Goal: Information Seeking & Learning: Find contact information

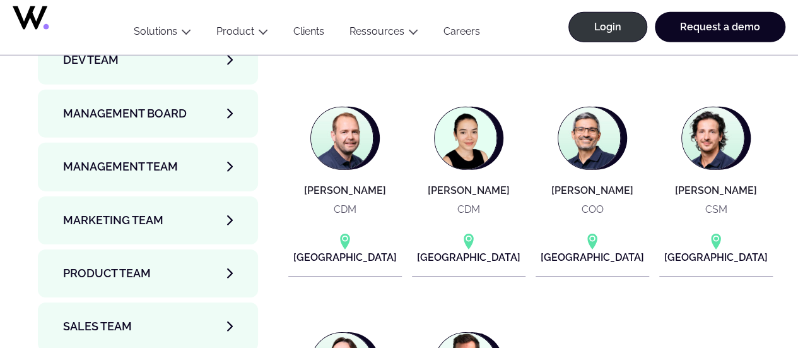
scroll to position [4325, 0]
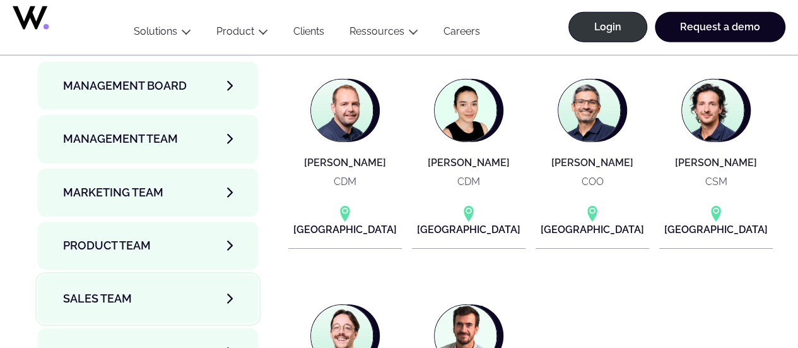
click at [218, 275] on link "Sales team" at bounding box center [148, 299] width 220 height 48
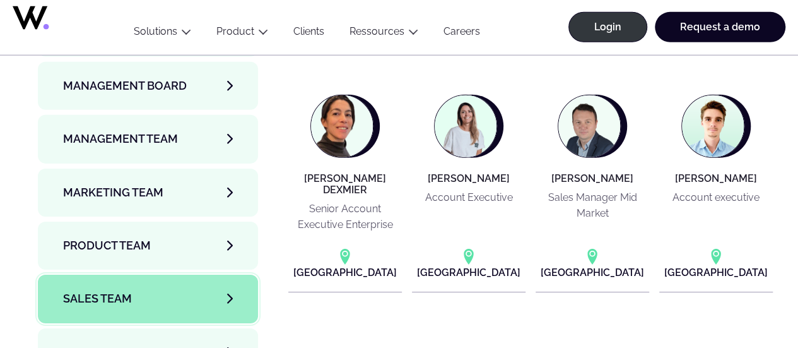
click at [246, 275] on link "Sales team" at bounding box center [148, 299] width 220 height 48
click at [191, 328] on link "Solution Engineers" at bounding box center [148, 352] width 220 height 48
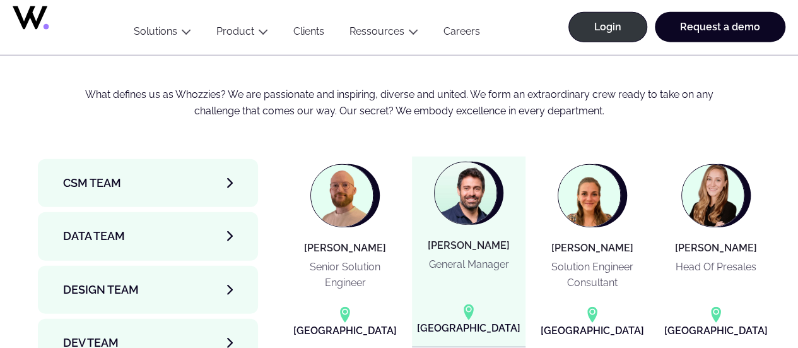
scroll to position [4010, 0]
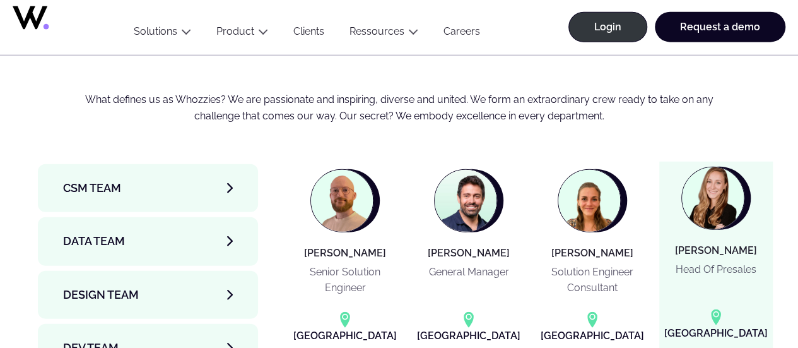
click at [721, 167] on img at bounding box center [713, 198] width 62 height 62
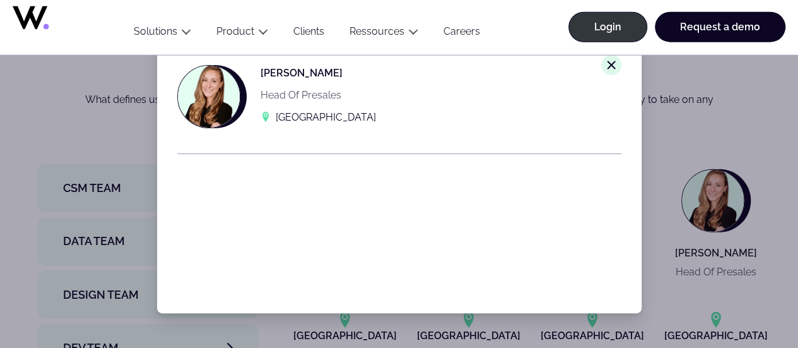
click at [591, 66] on div "[PERSON_NAME] Head Of Presales [GEOGRAPHIC_DATA]" at bounding box center [389, 96] width 424 height 63
click at [607, 65] on line at bounding box center [611, 65] width 8 height 8
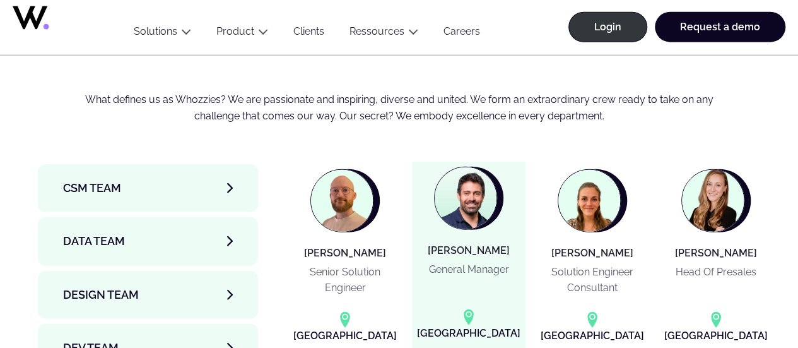
click at [458, 167] on img at bounding box center [466, 198] width 62 height 62
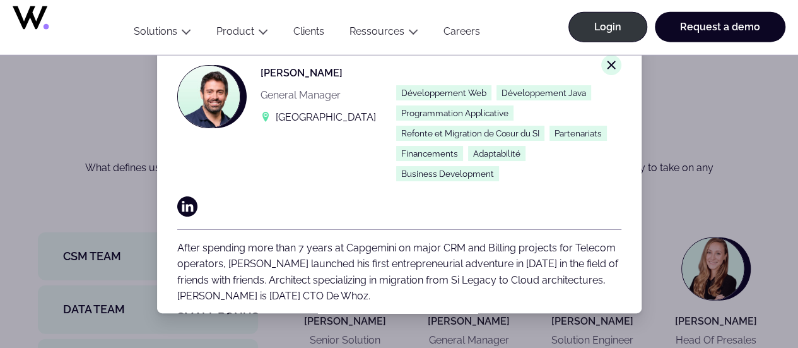
scroll to position [3883, 0]
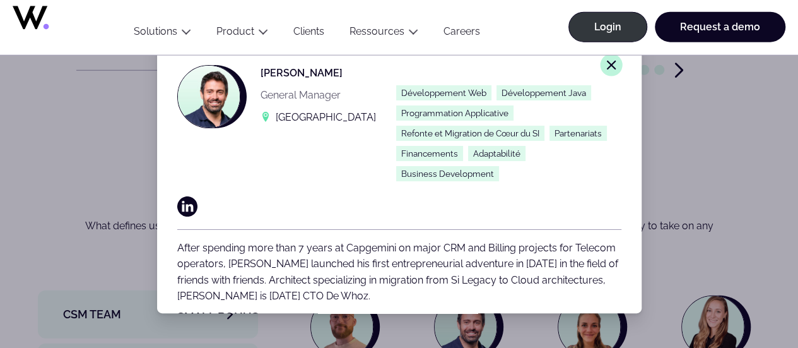
click at [606, 59] on icon "Close modal window." at bounding box center [611, 64] width 11 height 11
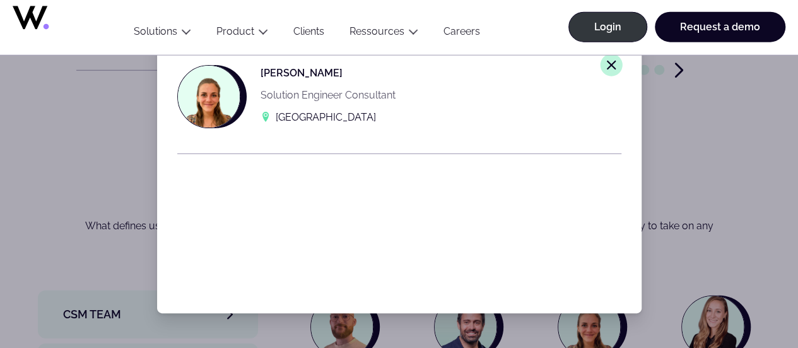
click at [606, 69] on icon "Close modal window." at bounding box center [611, 64] width 11 height 11
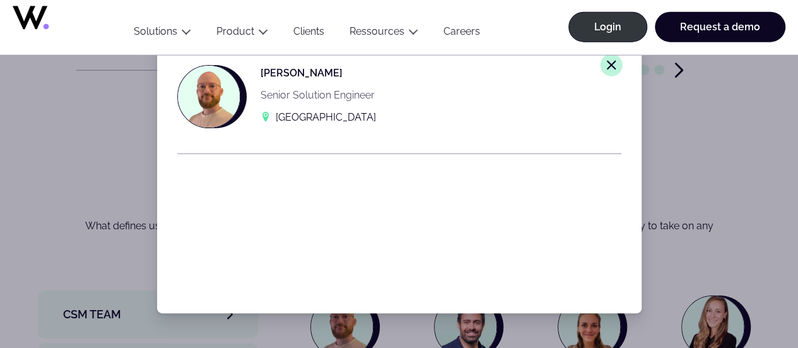
click at [606, 67] on icon "Close modal window." at bounding box center [611, 64] width 11 height 11
